Goal: Navigation & Orientation: Find specific page/section

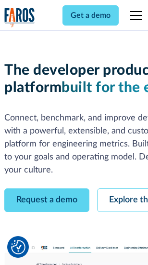
scroll to position [54, 0]
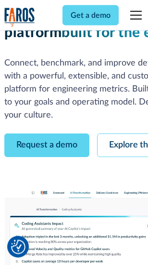
click at [47, 134] on link "Request a demo" at bounding box center [46, 146] width 85 height 24
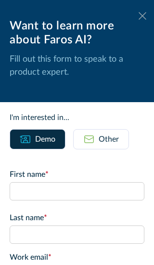
click at [139, 16] on icon at bounding box center [143, 15] width 8 height 7
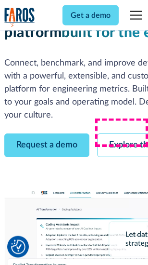
click at [126, 134] on link "Explore the platform" at bounding box center [148, 146] width 102 height 24
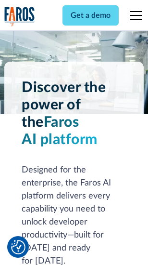
scroll to position [7327, 0]
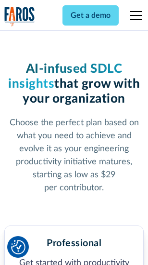
scroll to position [1525, 0]
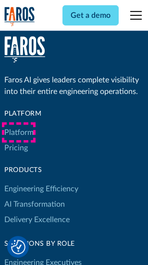
click at [19, 132] on link "Platform" at bounding box center [18, 132] width 29 height 15
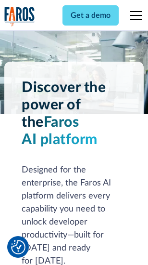
scroll to position [7636, 0]
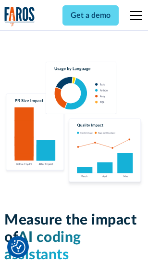
scroll to position [6005, 0]
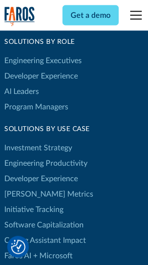
click at [29, 186] on link "[PERSON_NAME] Metrics" at bounding box center [48, 193] width 89 height 15
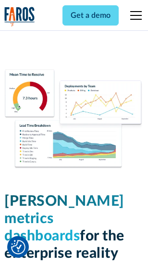
scroll to position [4259, 0]
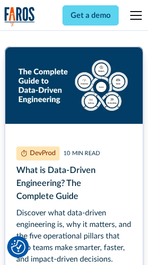
scroll to position [4370, 0]
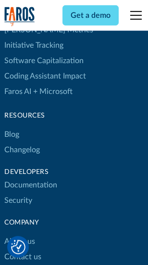
click at [22, 142] on link "Changelog" at bounding box center [22, 149] width 36 height 15
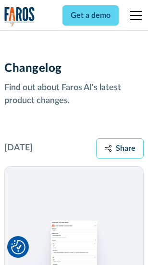
scroll to position [11795, 0]
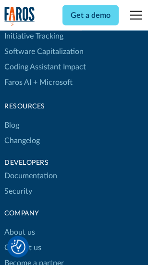
click at [19, 225] on link "About us" at bounding box center [19, 232] width 31 height 15
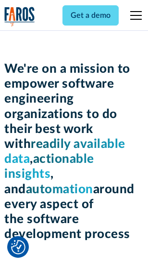
scroll to position [3326, 0]
